Goal: Check status: Check status

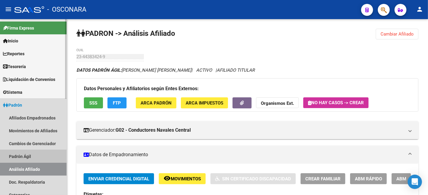
click at [20, 156] on link "Padrón Ágil" at bounding box center [33, 156] width 67 height 13
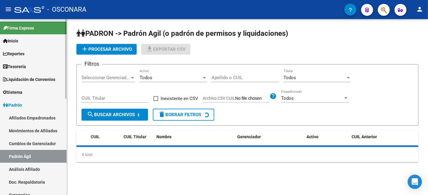
click at [19, 173] on link "Análisis Afiliado" at bounding box center [33, 169] width 67 height 13
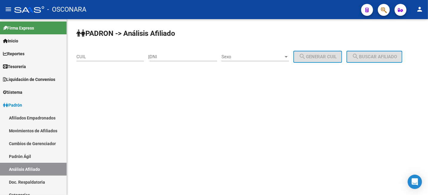
click at [110, 55] on input "CUIL" at bounding box center [110, 56] width 68 height 5
paste input "20-44388774-2"
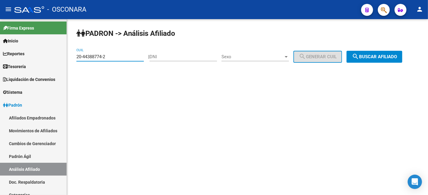
type input "20-44388774-2"
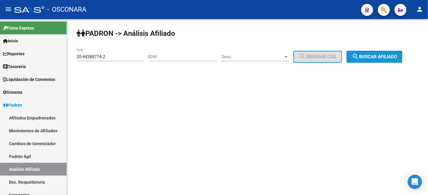
click at [359, 54] on mat-icon "search" at bounding box center [355, 56] width 7 height 7
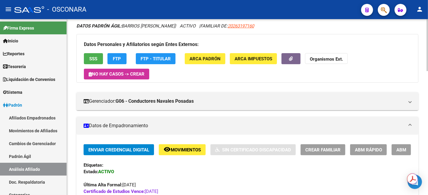
scroll to position [37, 0]
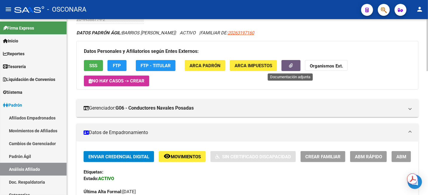
click at [290, 63] on span "button" at bounding box center [291, 65] width 4 height 5
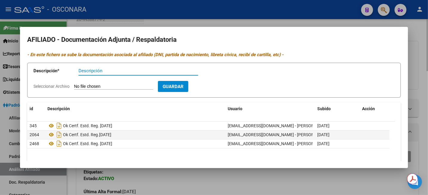
click at [329, 25] on div at bounding box center [214, 97] width 428 height 195
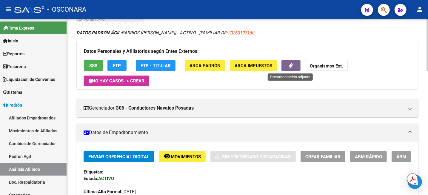
click at [288, 64] on button "button" at bounding box center [291, 65] width 19 height 11
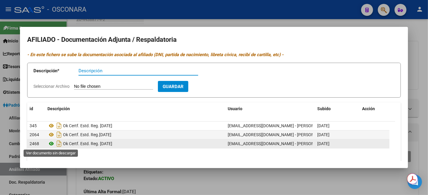
click at [51, 144] on icon at bounding box center [52, 143] width 8 height 7
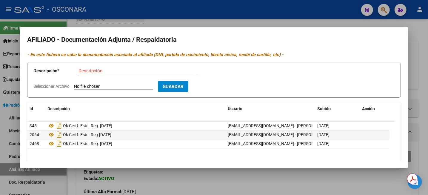
click at [267, 17] on div at bounding box center [214, 97] width 428 height 195
